Goal: Transaction & Acquisition: Obtain resource

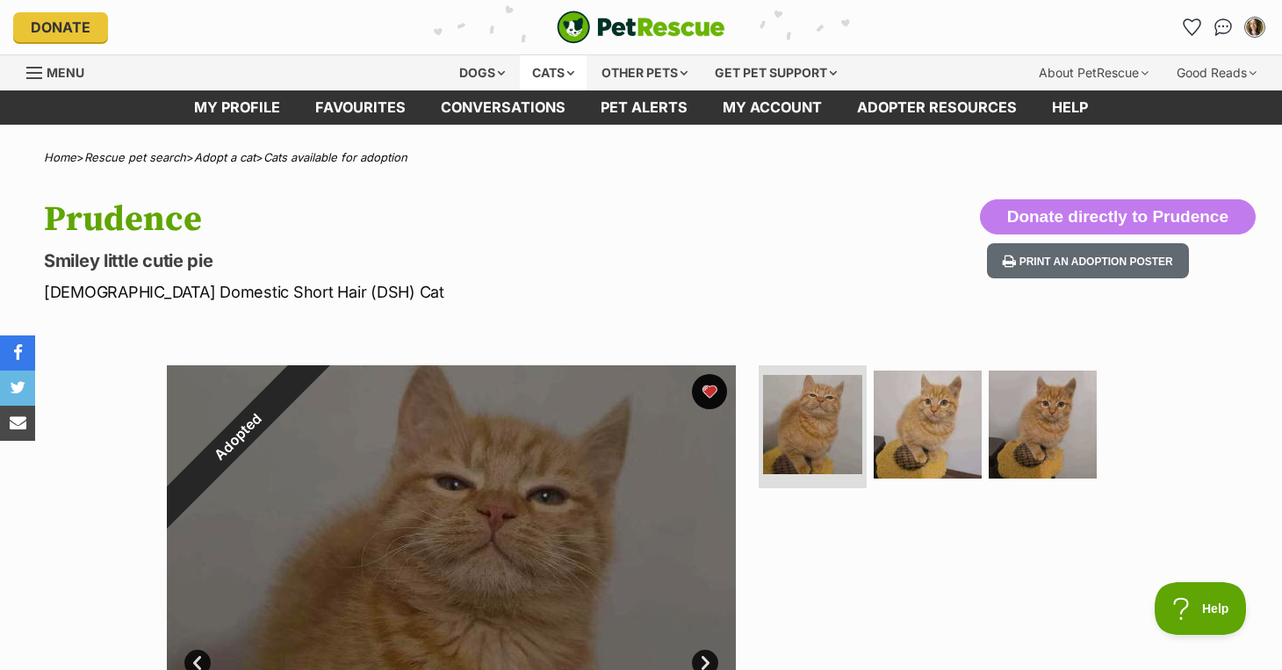
click at [555, 74] on div "Cats" at bounding box center [553, 72] width 67 height 35
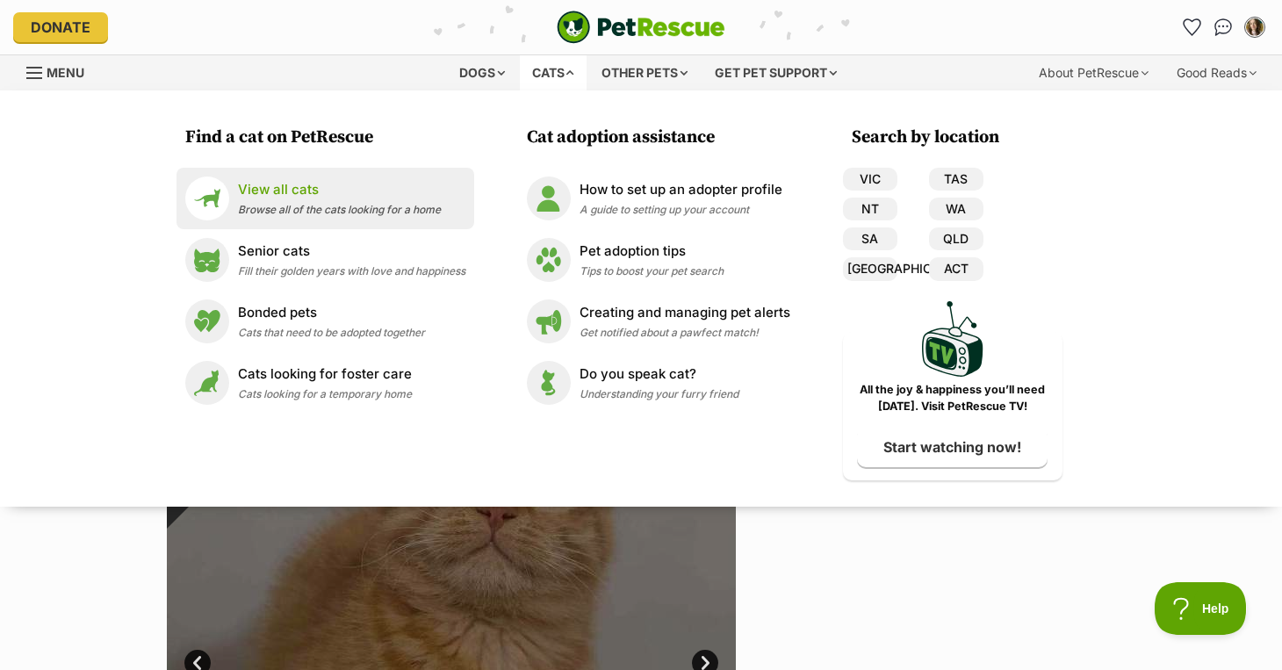
click at [310, 201] on div "View all cats Browse all of the cats looking for a home" at bounding box center [339, 199] width 203 height 38
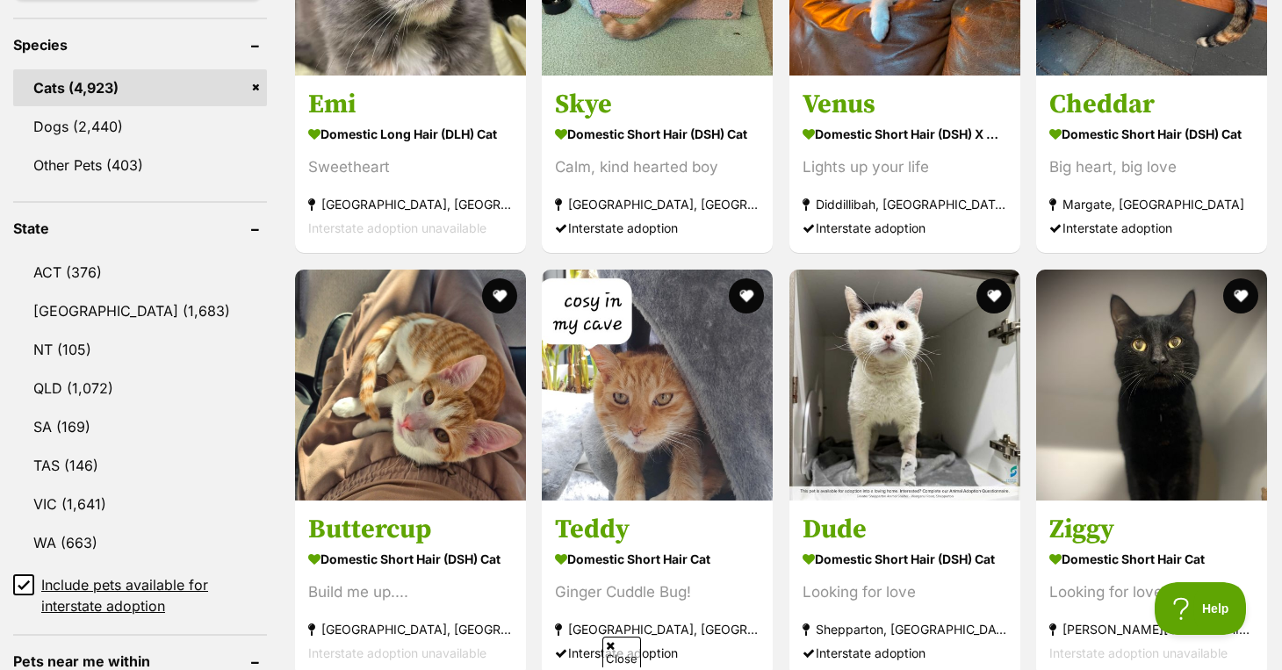
scroll to position [737, 0]
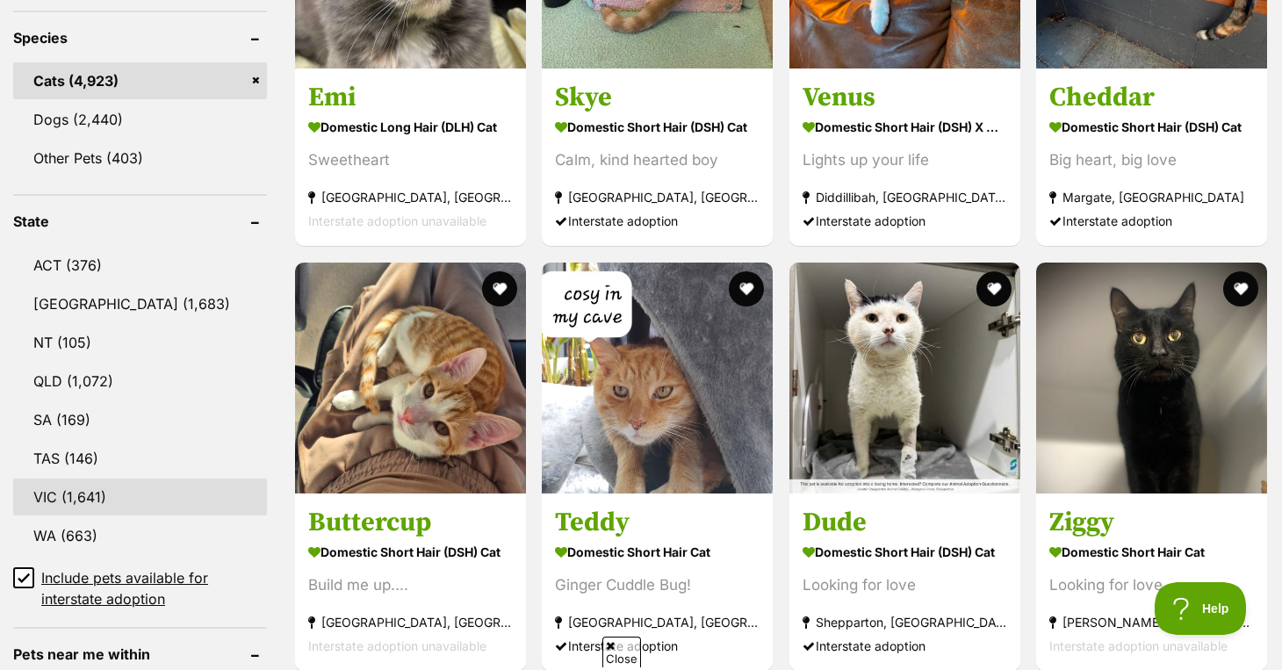
click at [164, 501] on link "VIC (1,641)" at bounding box center [140, 497] width 254 height 37
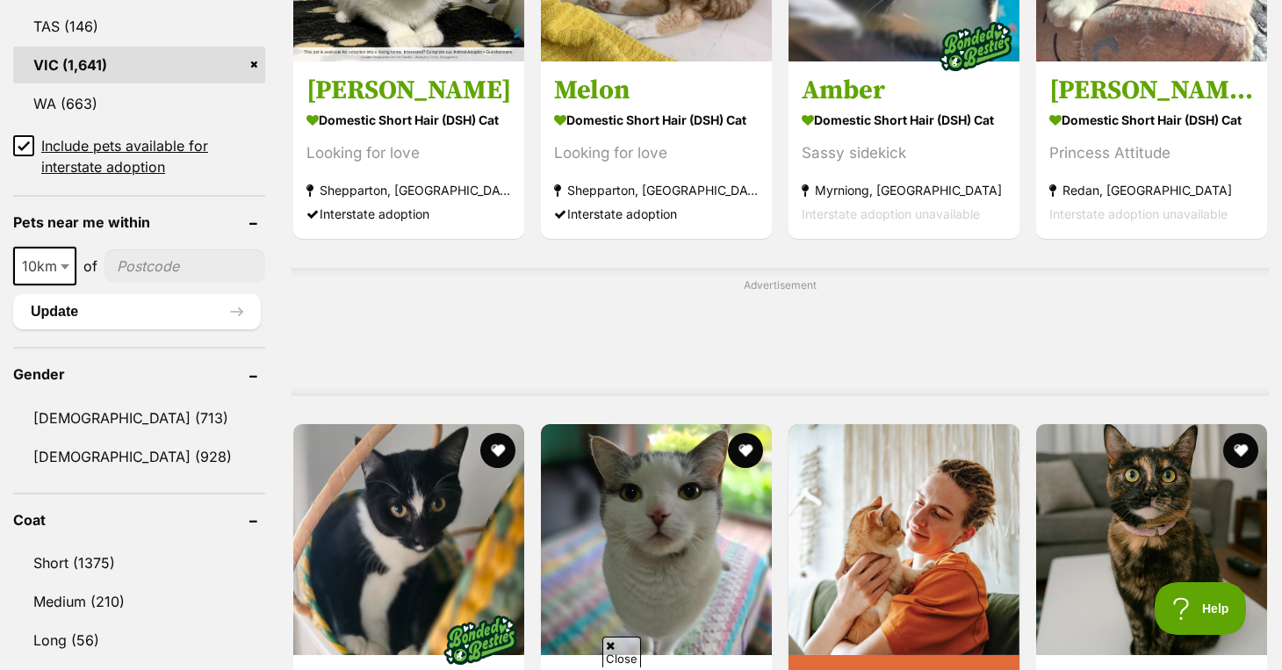
scroll to position [1207, 0]
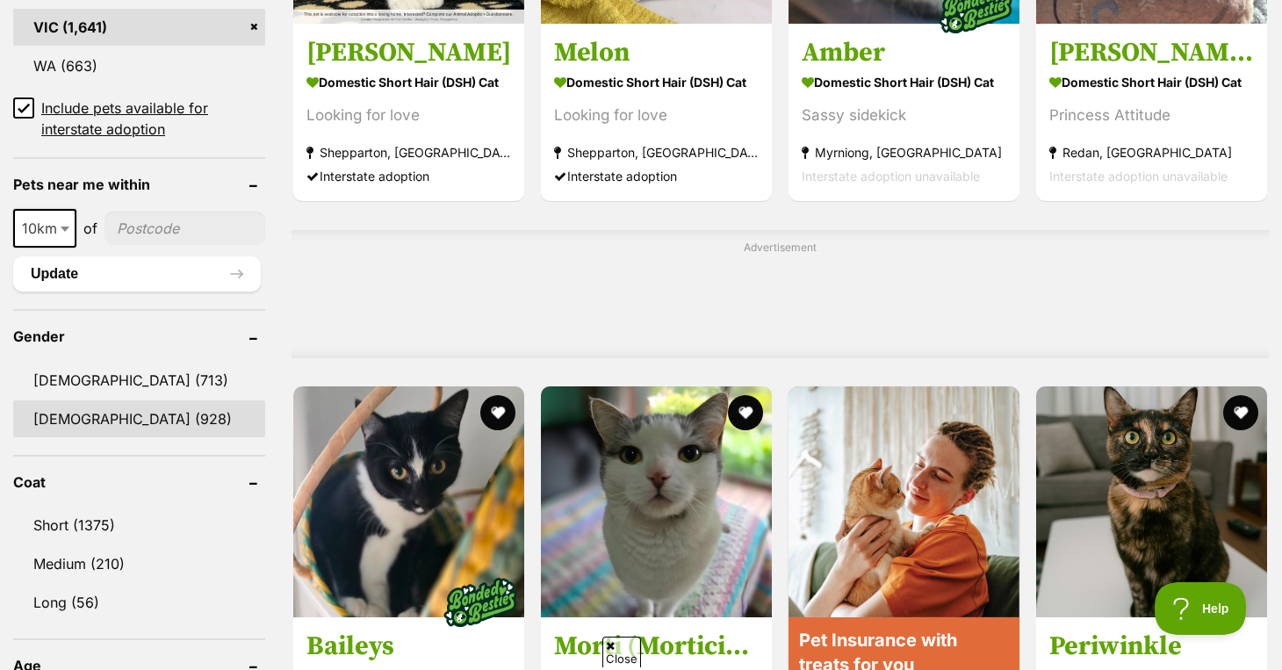
click at [119, 425] on link "Female (928)" at bounding box center [139, 418] width 252 height 37
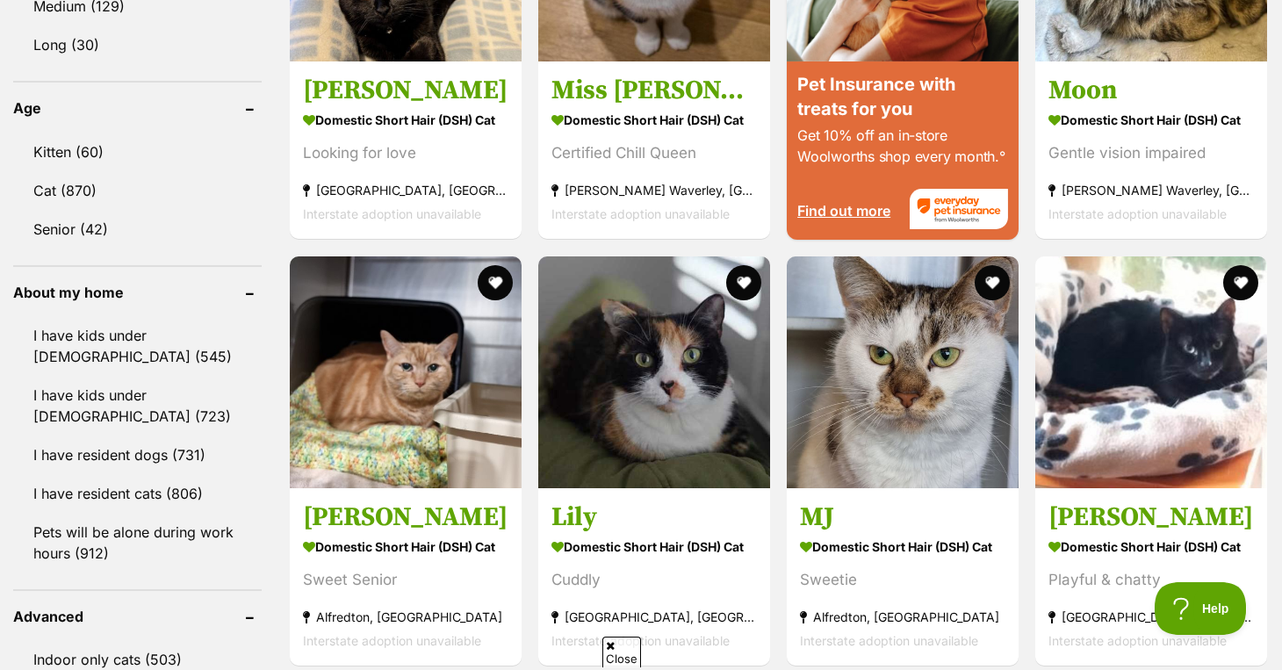
scroll to position [1776, 0]
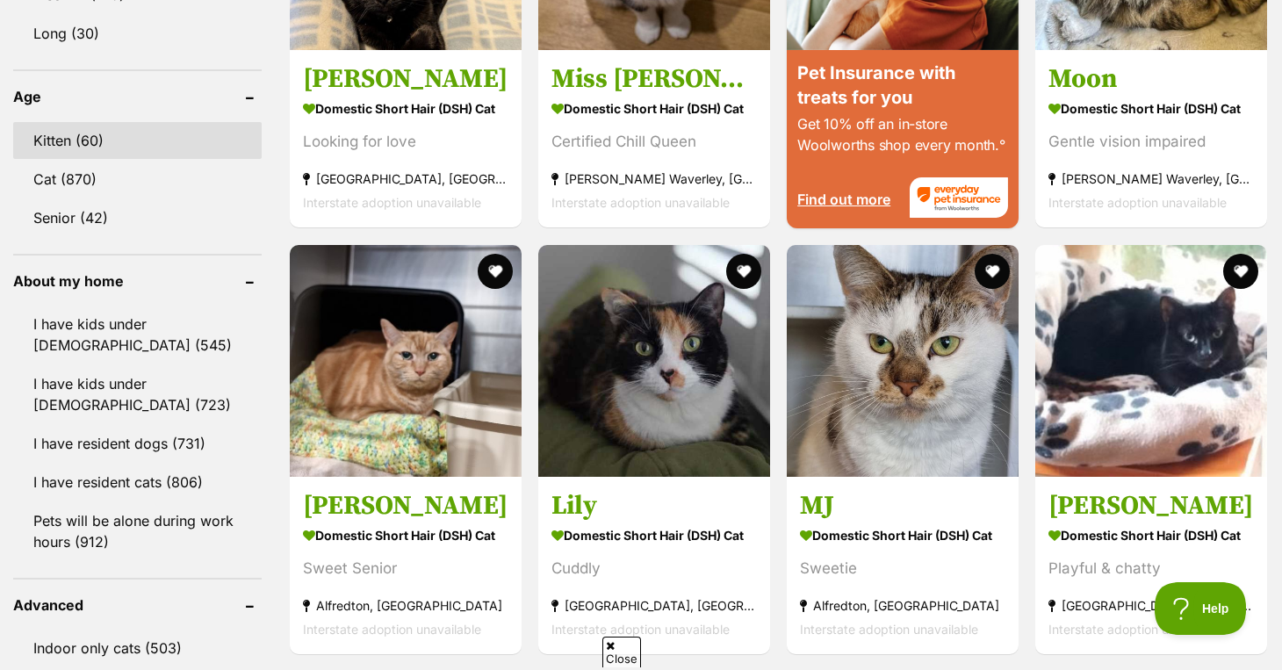
click at [135, 132] on link "Kitten (60)" at bounding box center [137, 140] width 249 height 37
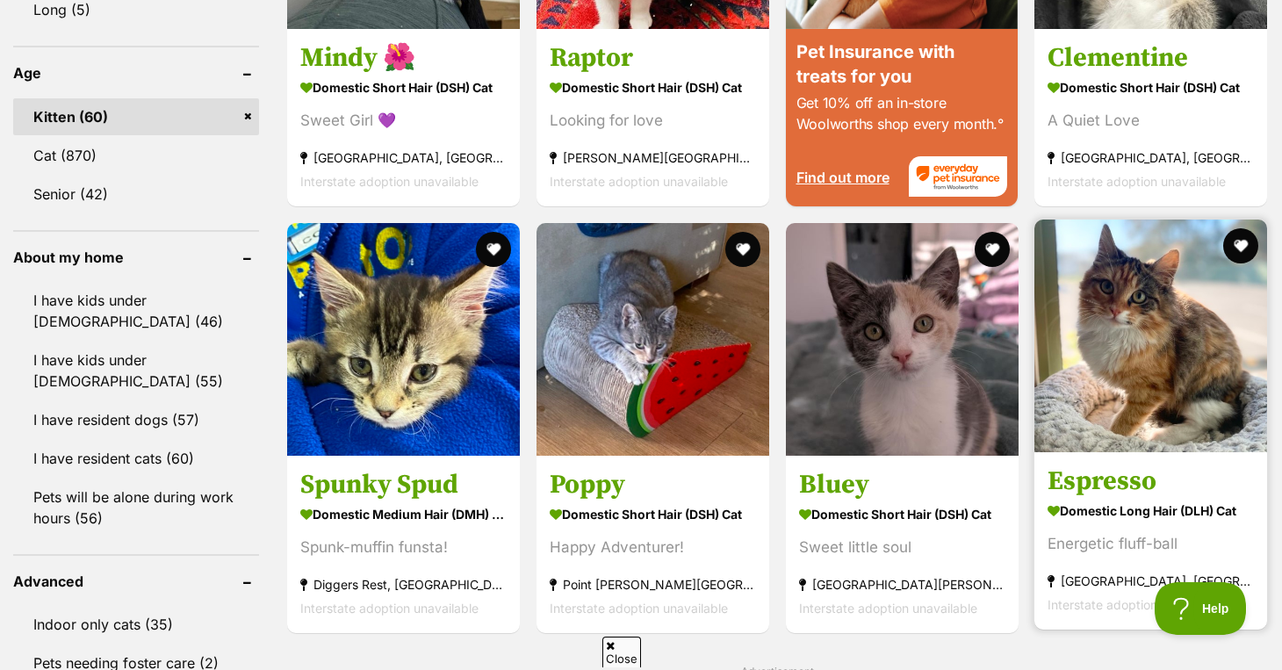
scroll to position [1850, 0]
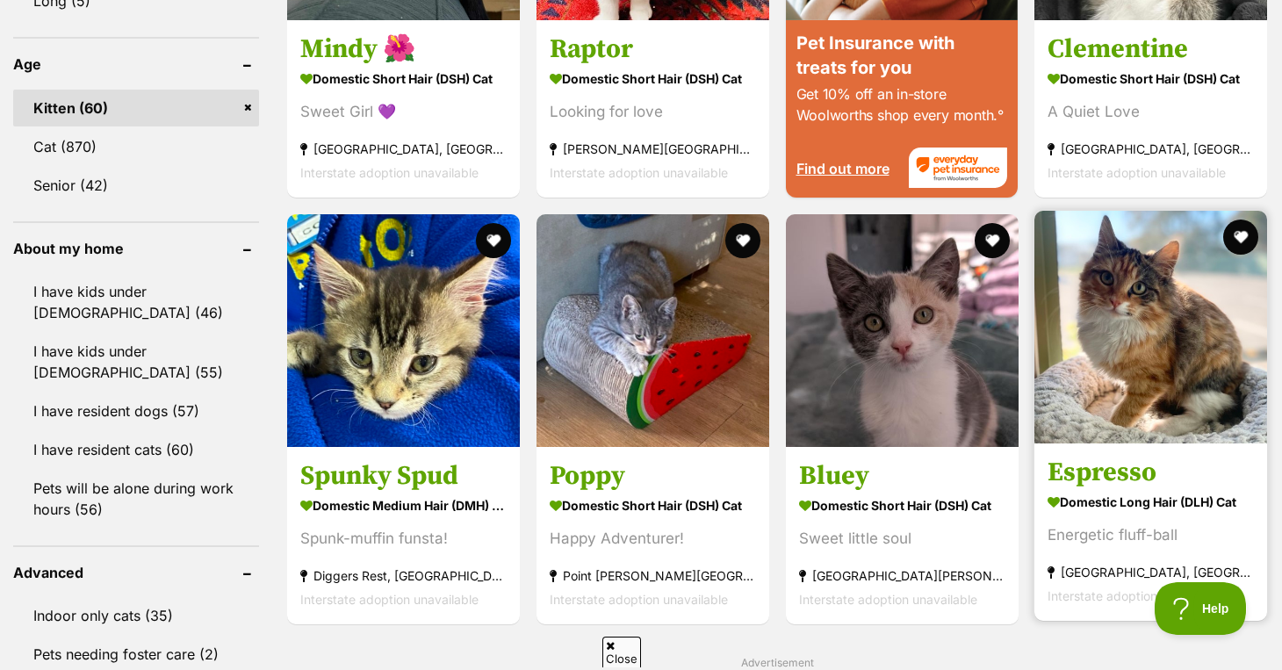
click at [1107, 456] on h3 "Espresso" at bounding box center [1151, 472] width 206 height 33
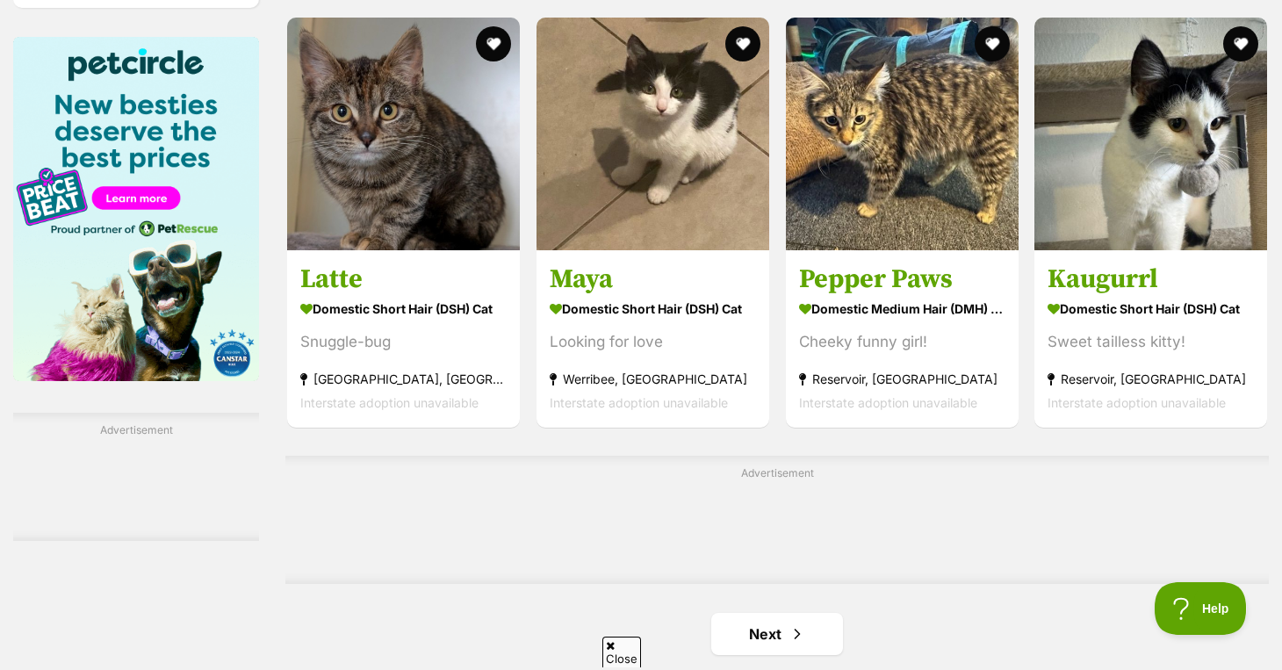
scroll to position [2698, 0]
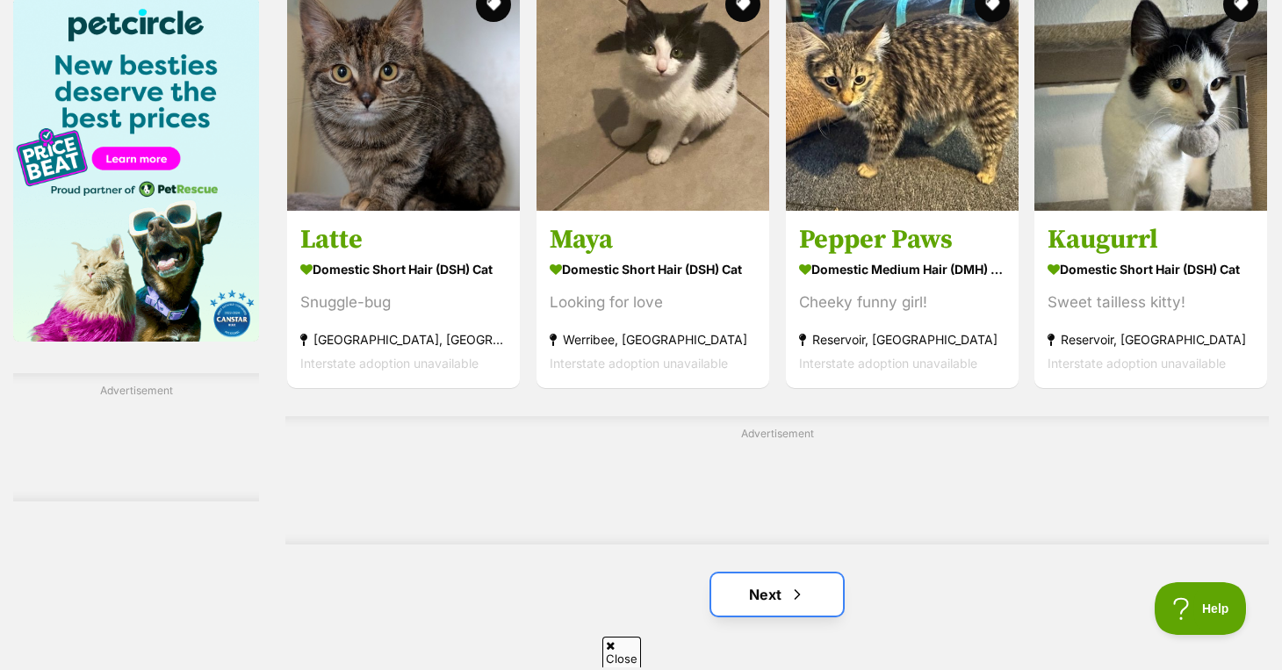
click at [825, 573] on link "Next" at bounding box center [777, 594] width 132 height 42
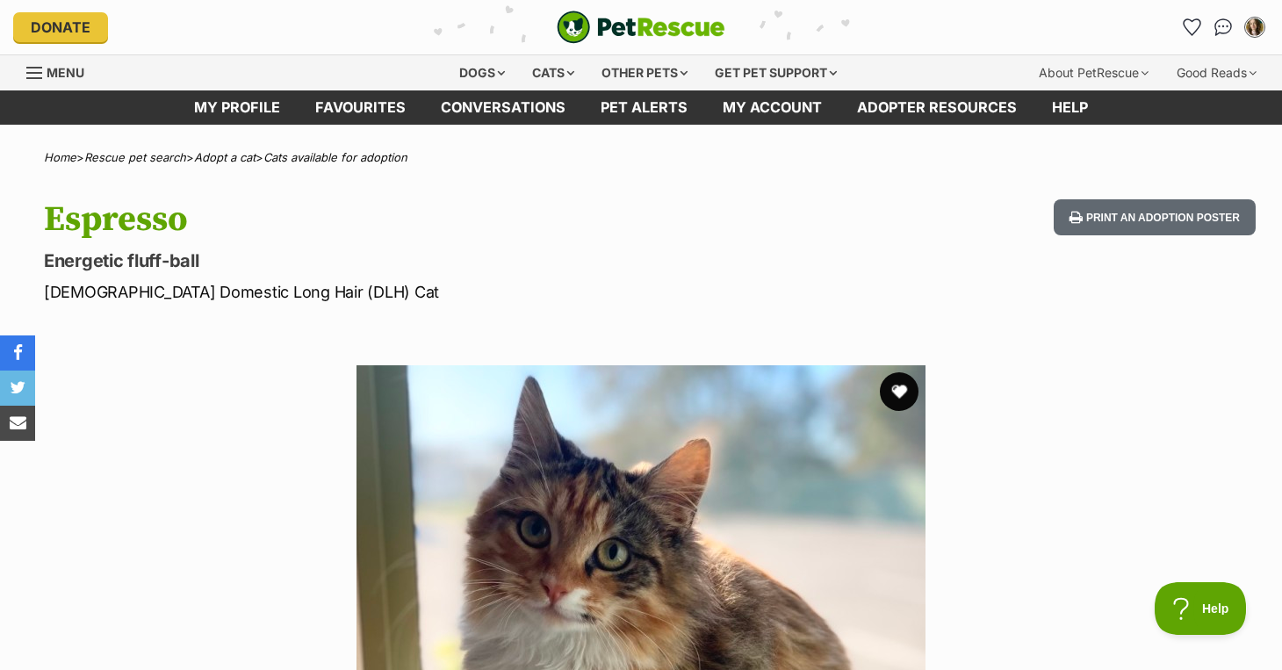
click at [905, 384] on button "favourite" at bounding box center [899, 391] width 39 height 39
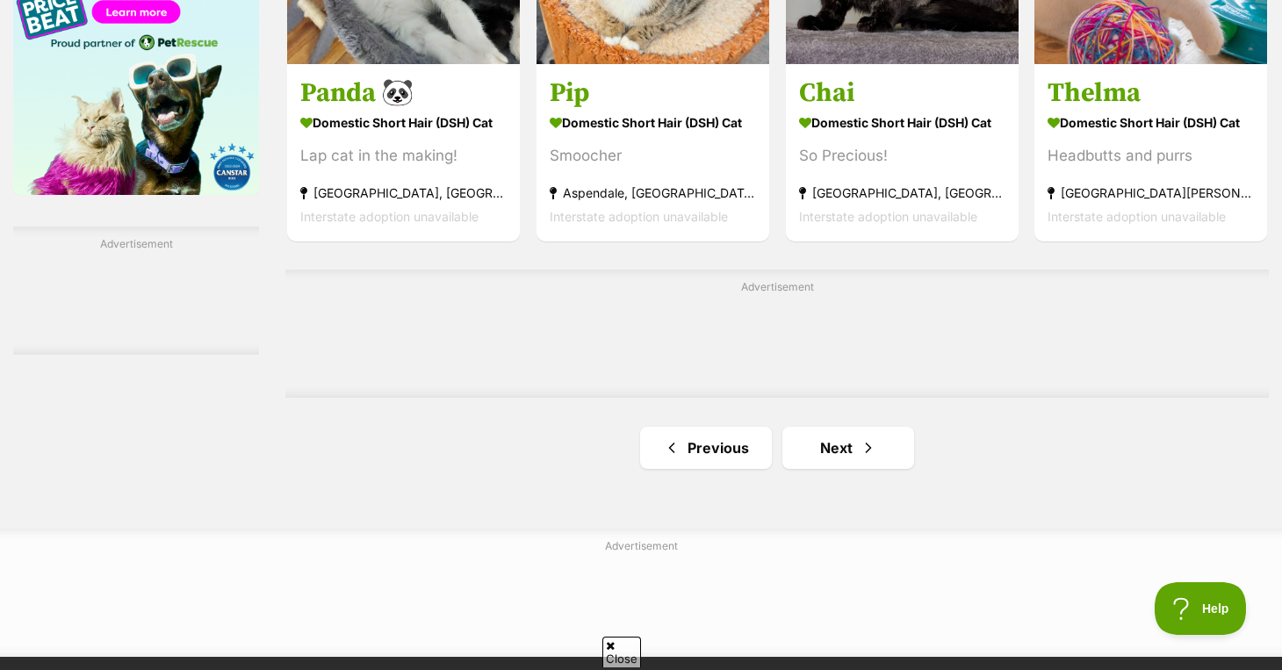
scroll to position [3016, 0]
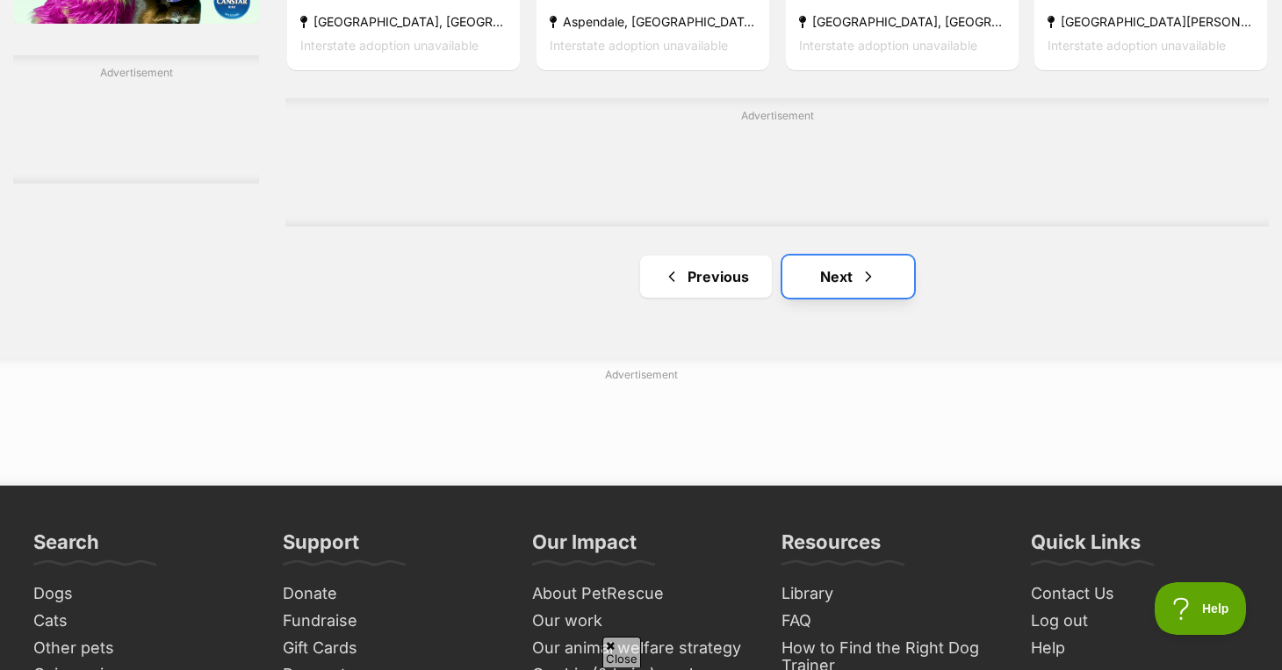
click at [866, 266] on span "Next page" at bounding box center [869, 276] width 18 height 21
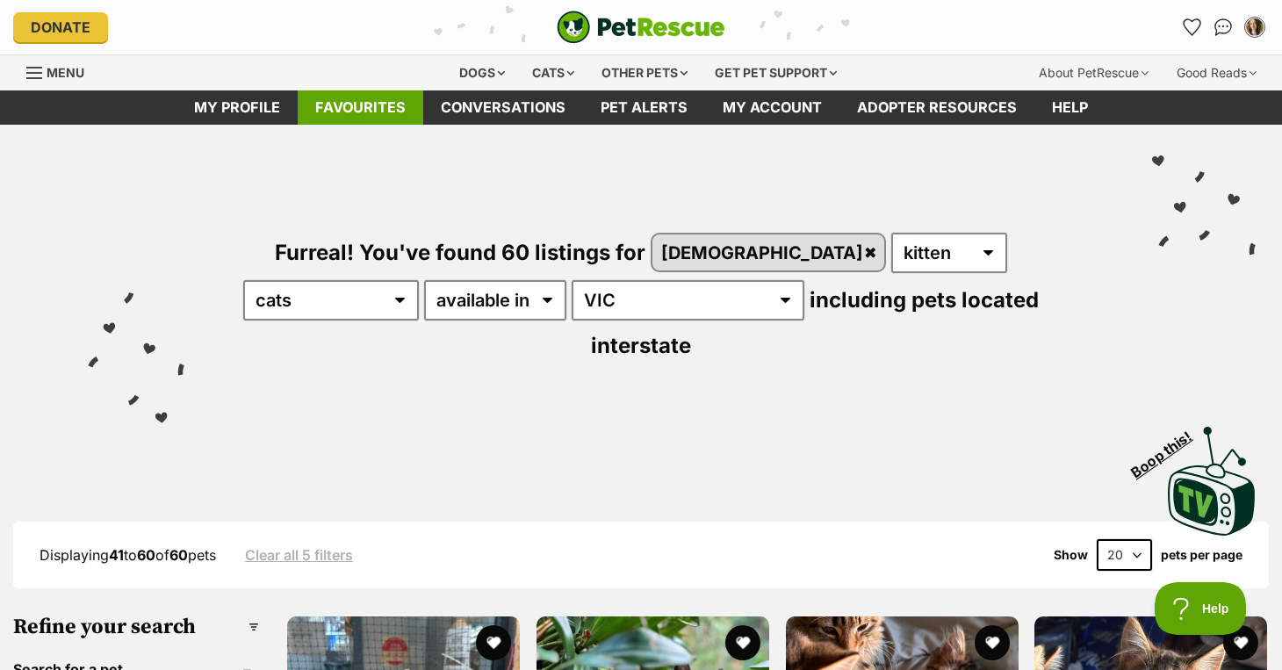
click at [388, 123] on link "Favourites" at bounding box center [361, 107] width 126 height 34
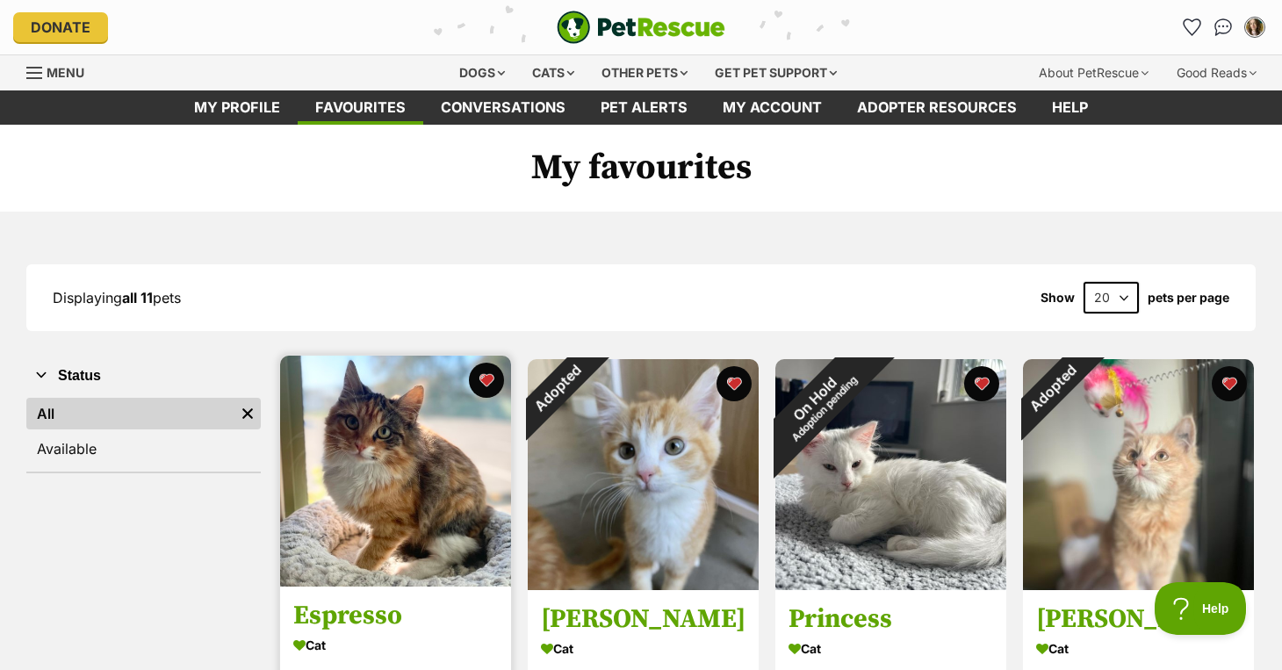
click at [413, 559] on img at bounding box center [395, 471] width 231 height 231
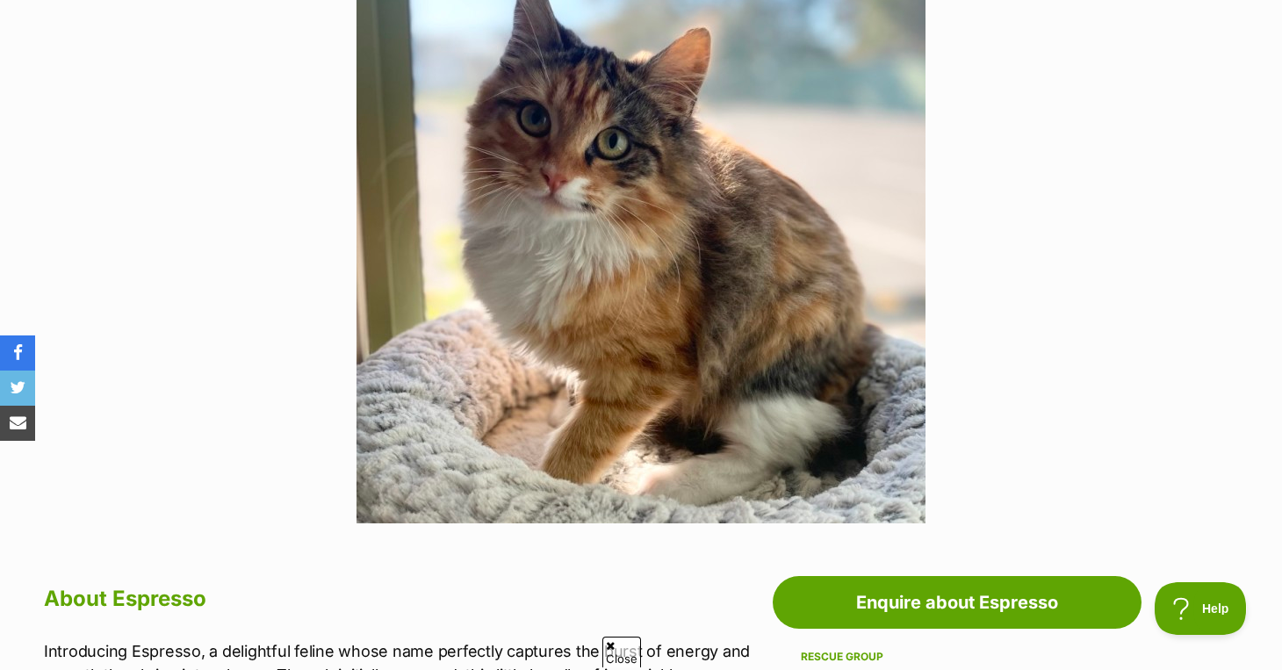
scroll to position [24, 0]
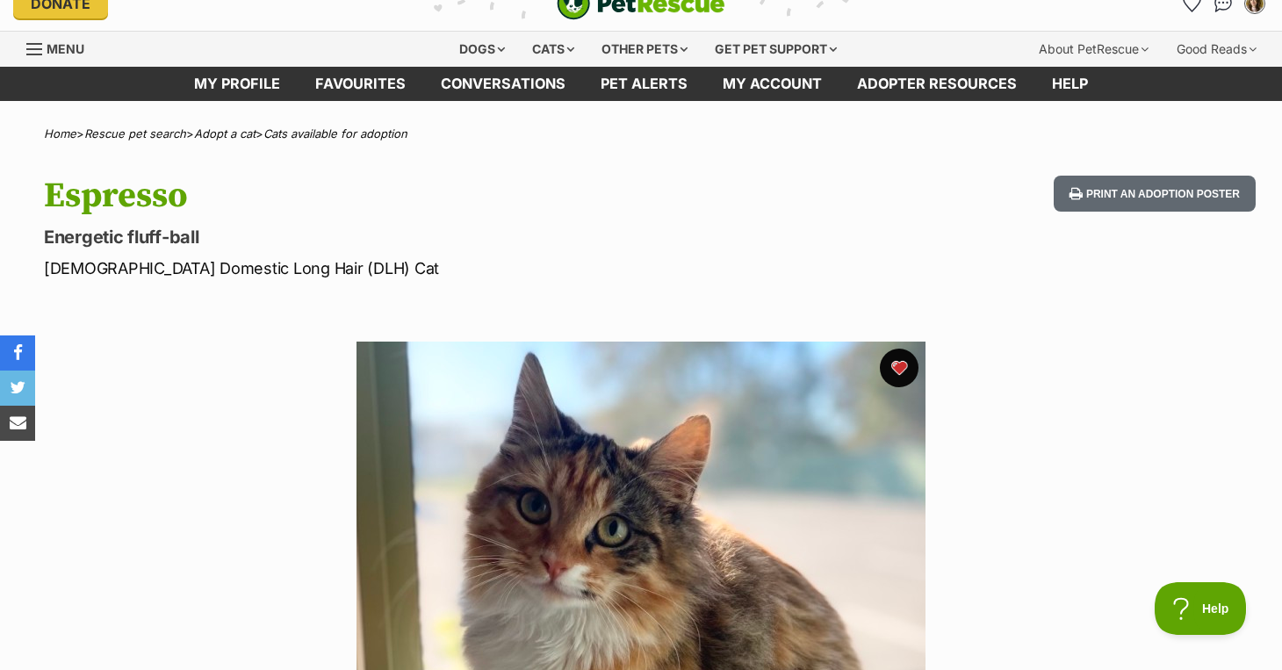
click at [903, 360] on button "favourite" at bounding box center [899, 368] width 39 height 39
